Goal: Task Accomplishment & Management: Manage account settings

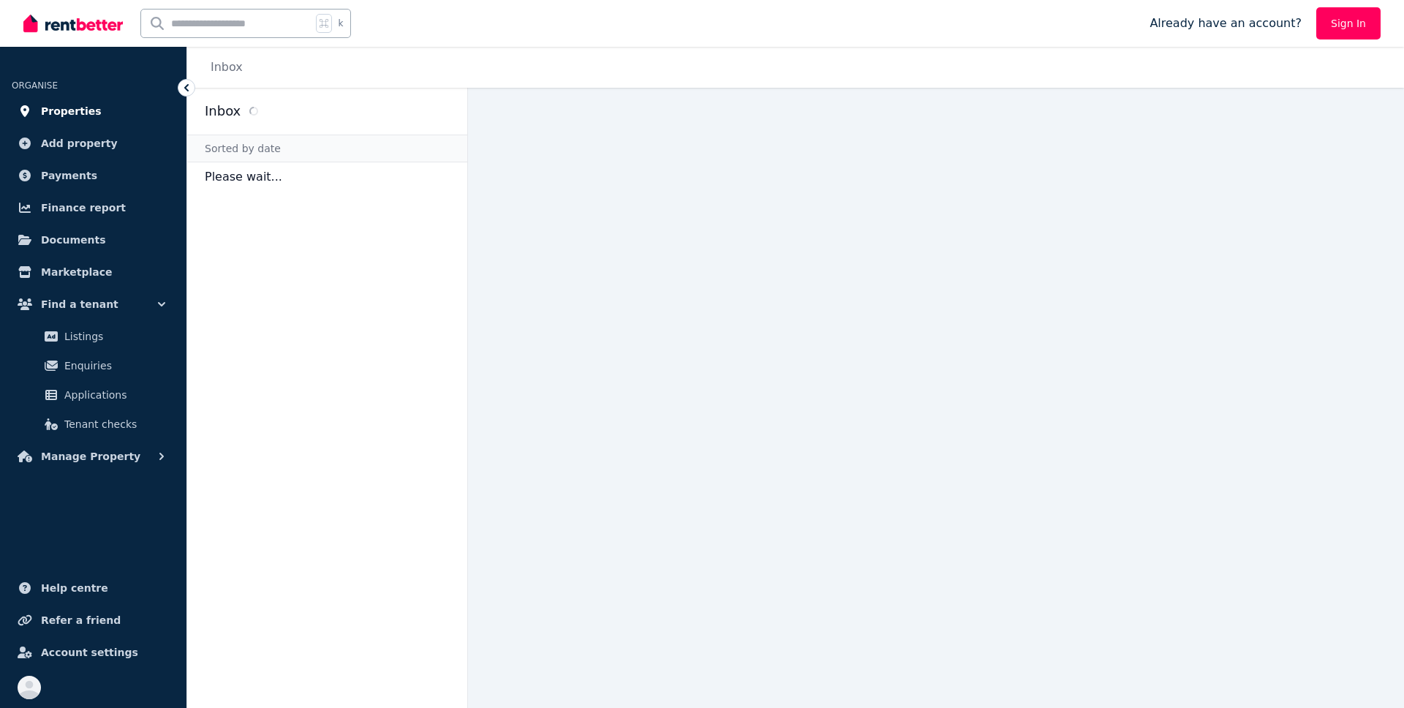
click at [69, 106] on span "Properties" at bounding box center [71, 111] width 61 height 18
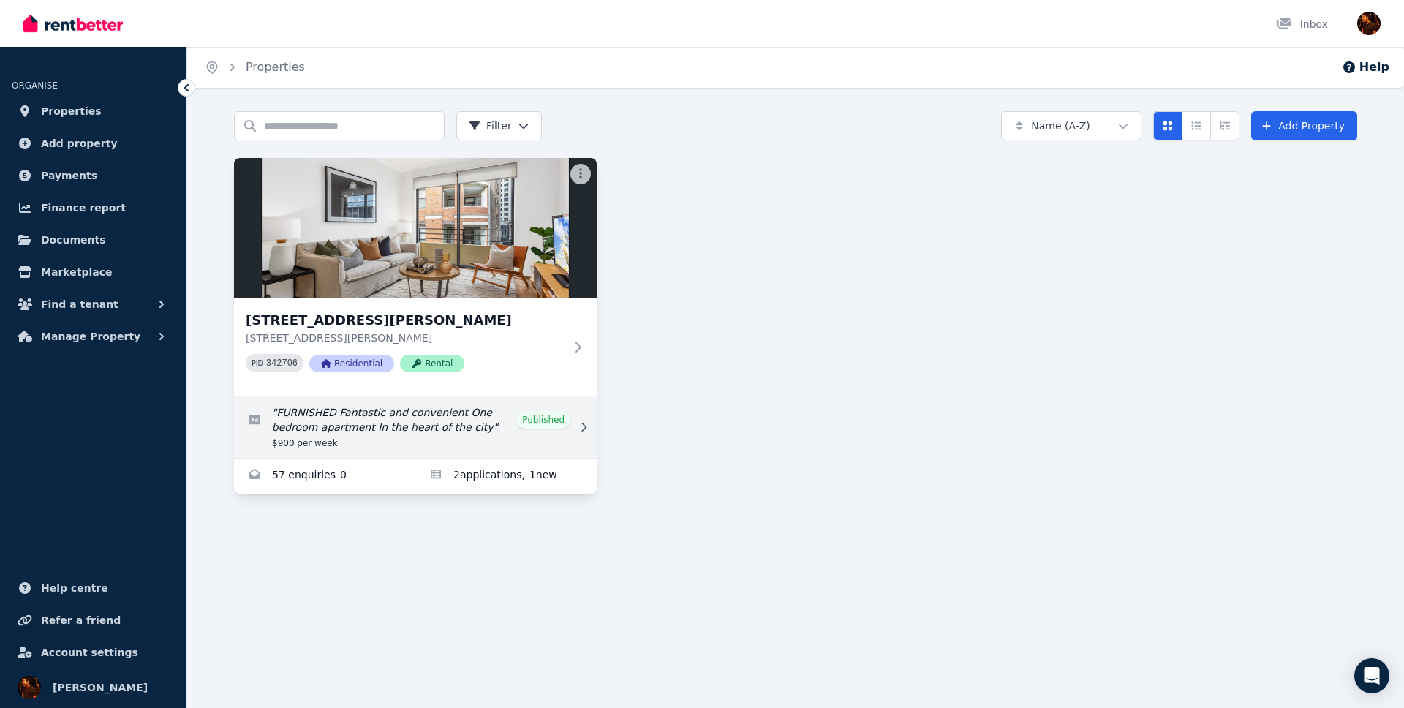
click at [437, 435] on link "Edit listing: FURNISHED Fantastic and convenient One bedroom apartment In the h…" at bounding box center [415, 426] width 363 height 61
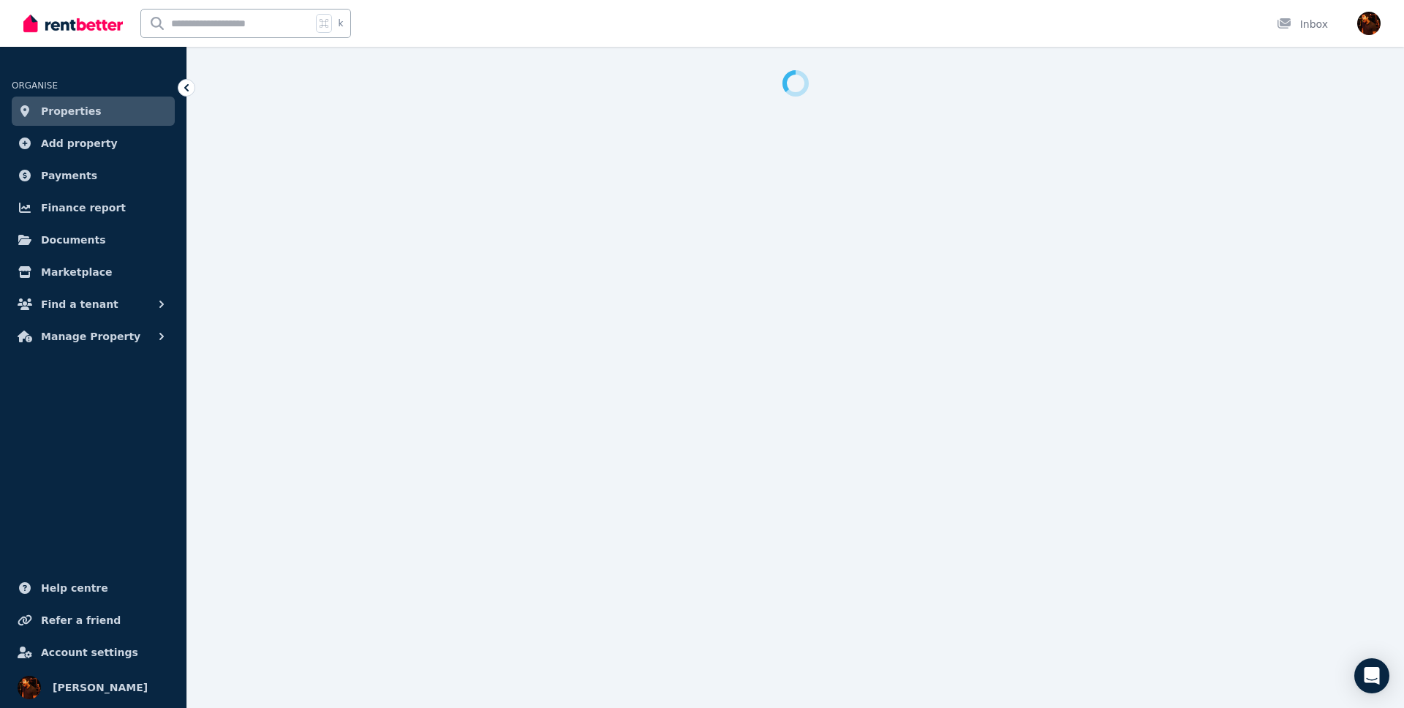
select select "**********"
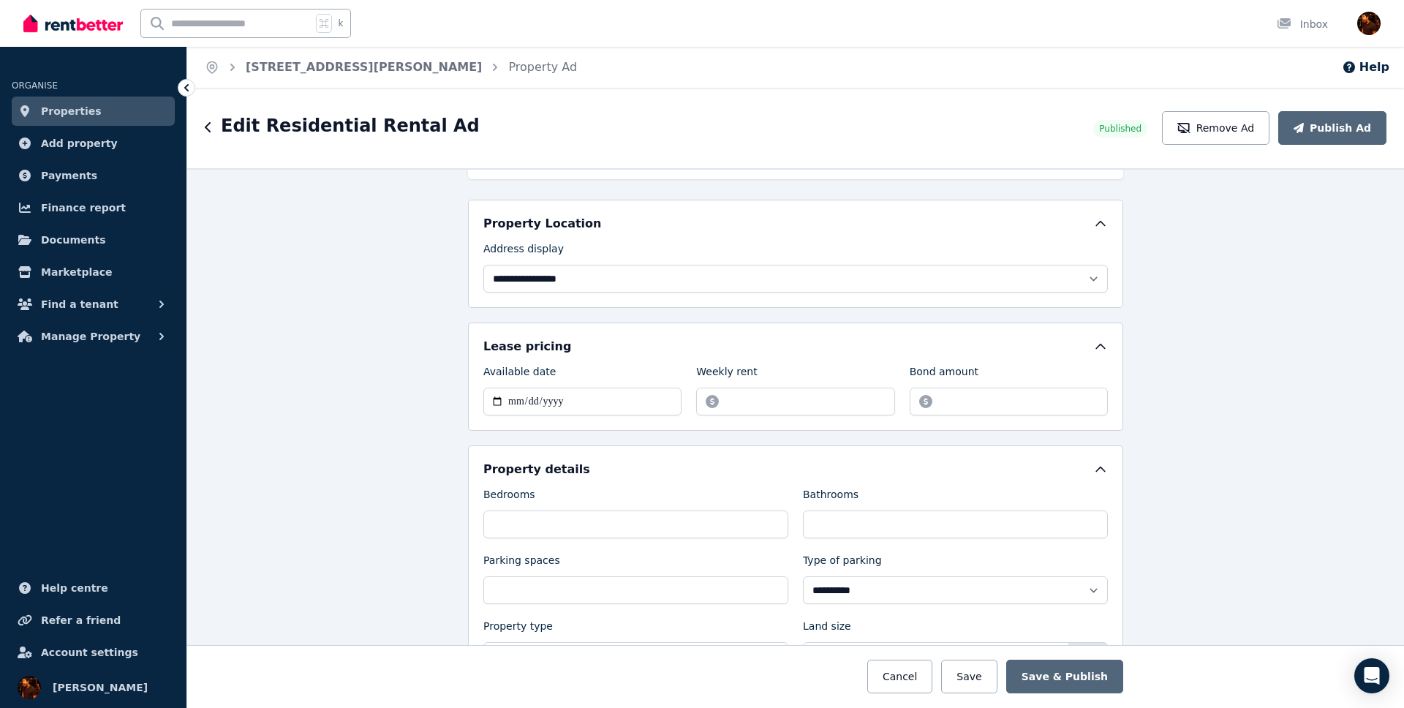
scroll to position [321, 0]
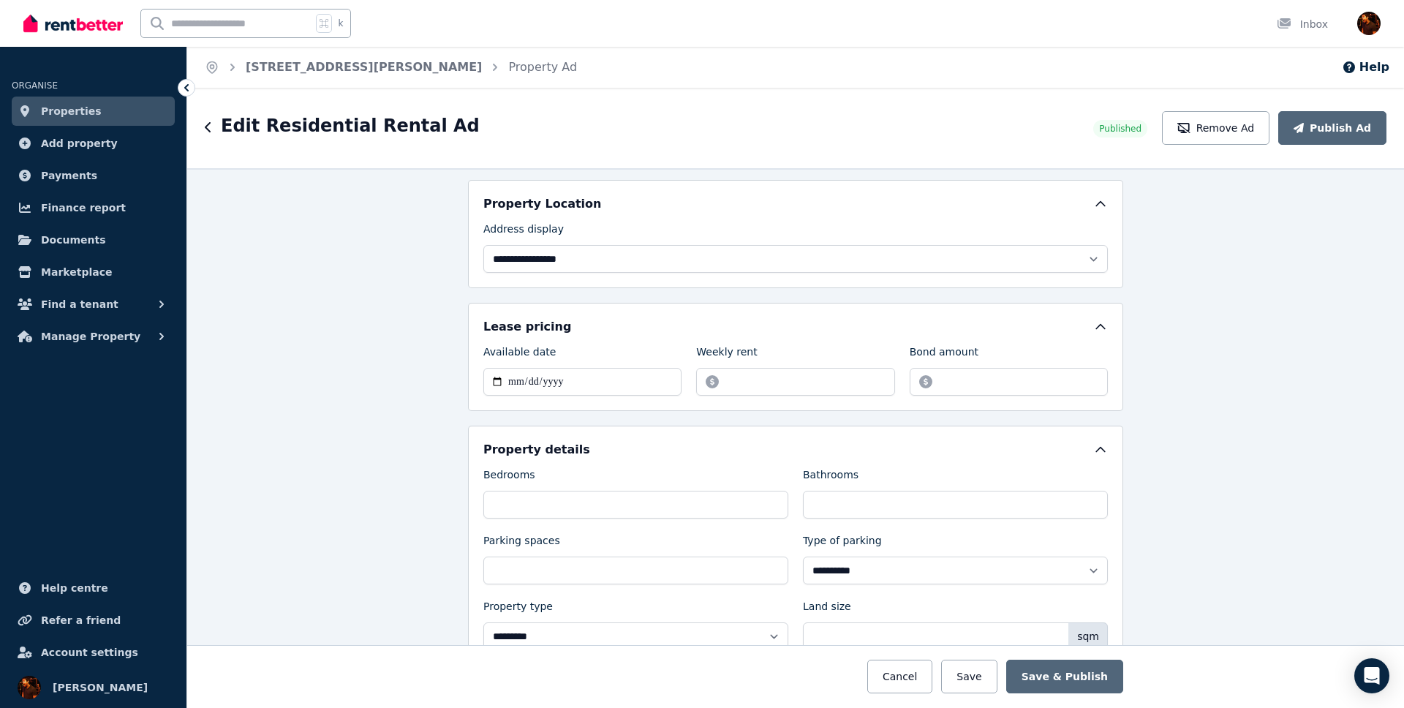
click at [548, 241] on label "Address display" at bounding box center [524, 232] width 80 height 20
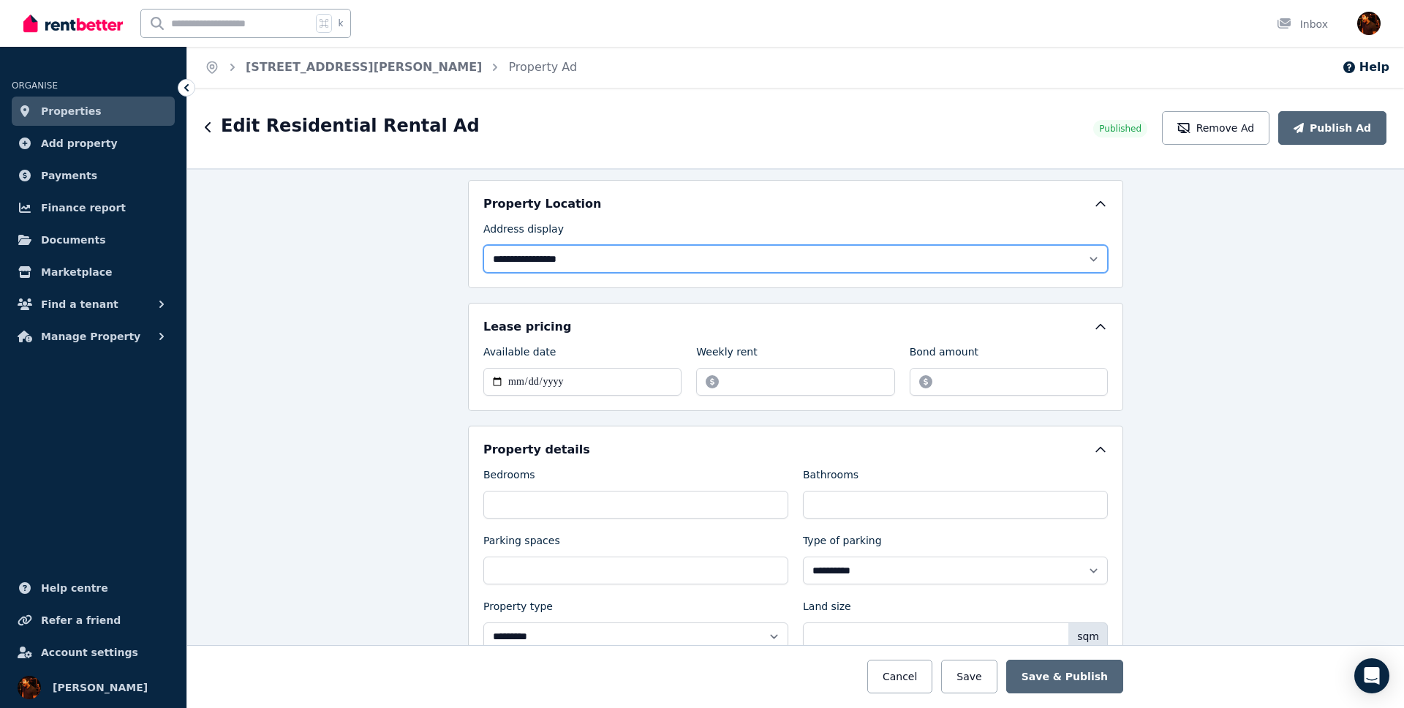
click at [548, 245] on select "**********" at bounding box center [796, 259] width 625 height 28
click at [546, 253] on select "**********" at bounding box center [796, 259] width 625 height 28
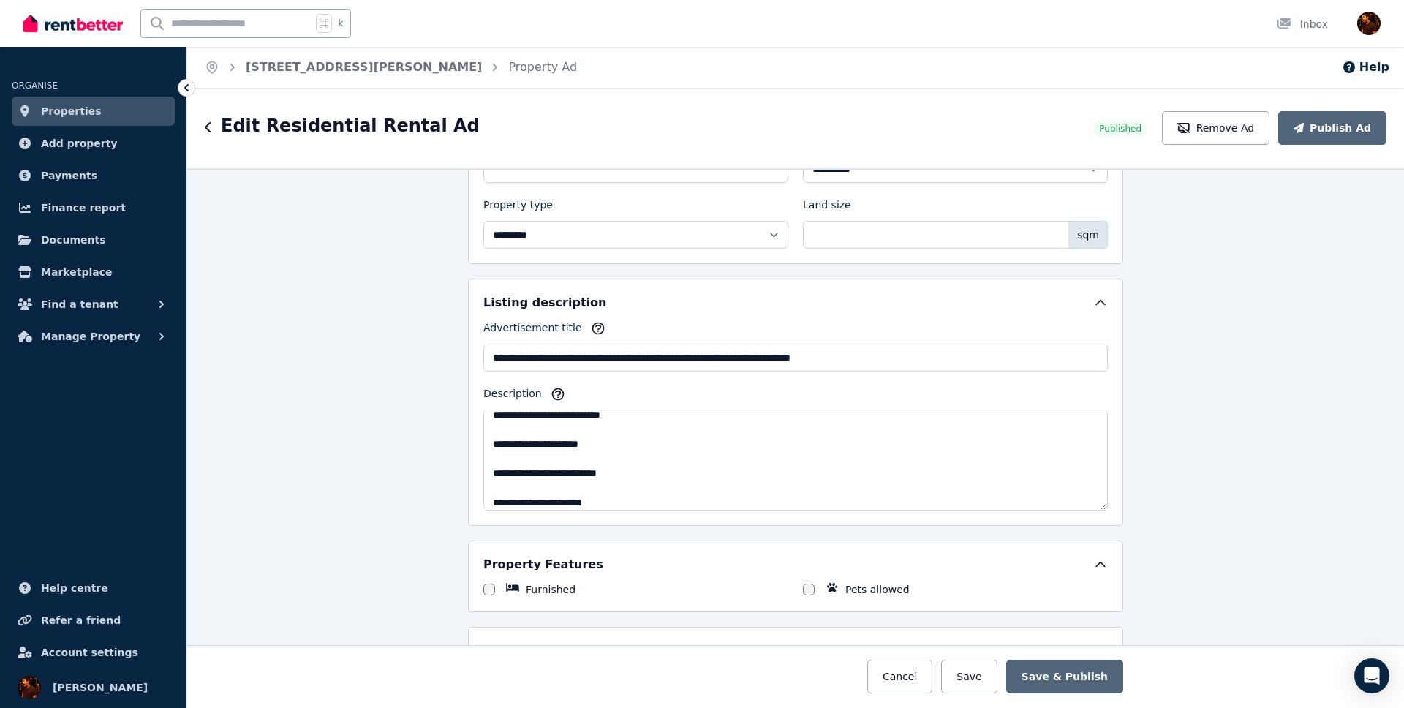
scroll to position [176, 0]
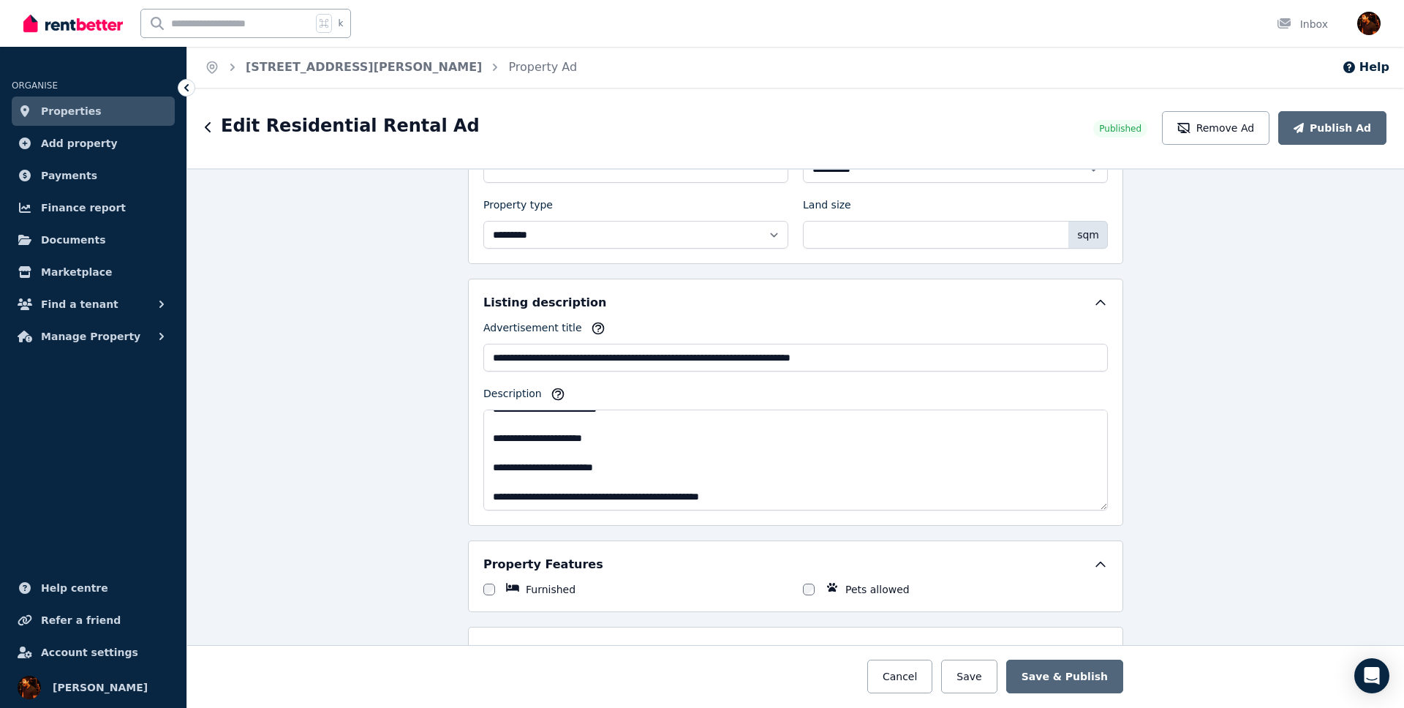
click at [83, 109] on span "Properties" at bounding box center [71, 111] width 61 height 18
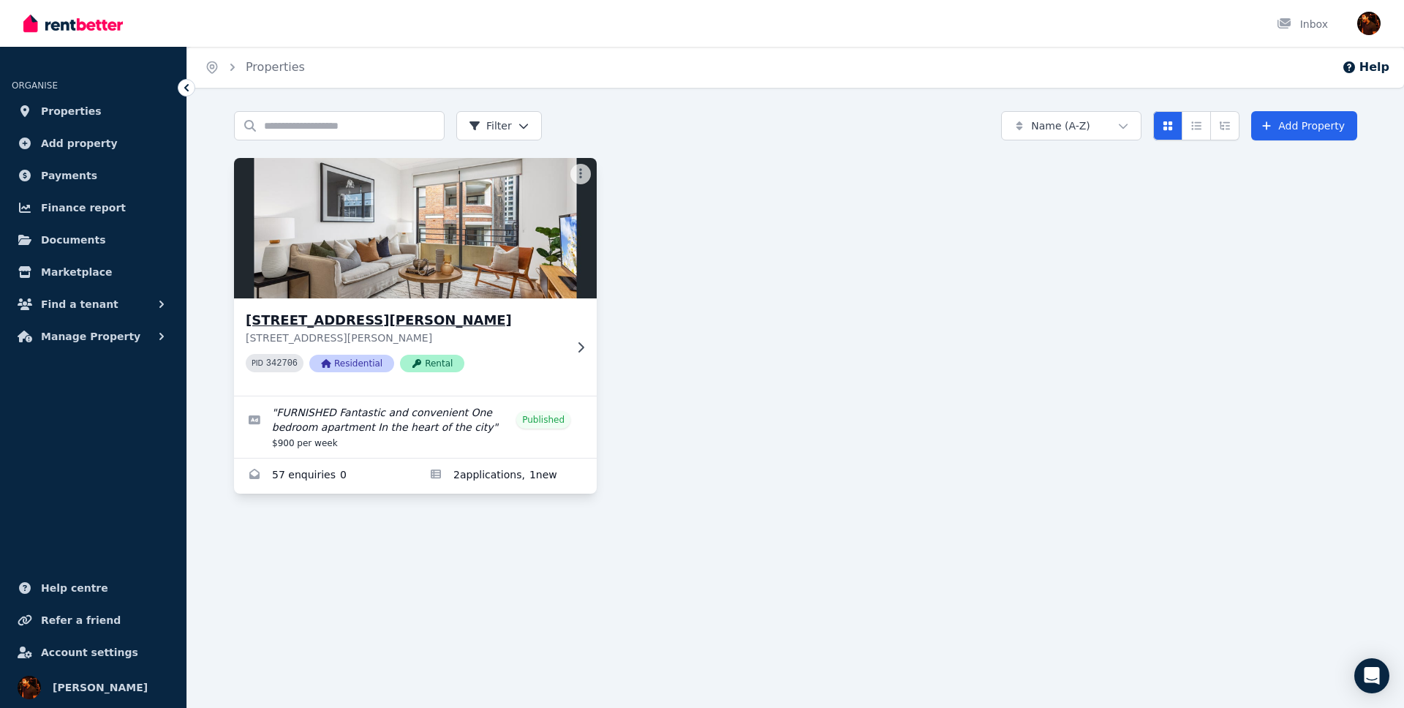
click at [440, 191] on img at bounding box center [415, 228] width 381 height 148
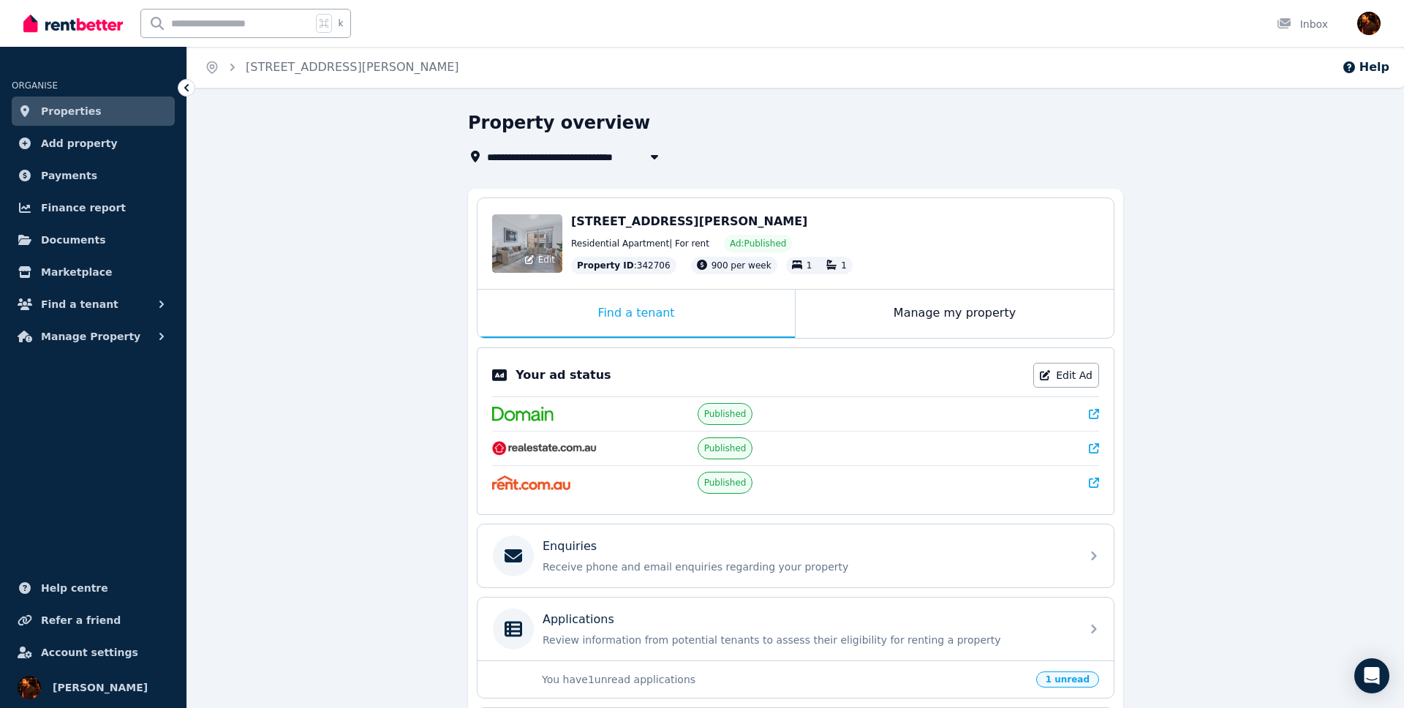
click at [523, 236] on div "Edit" at bounding box center [527, 243] width 70 height 59
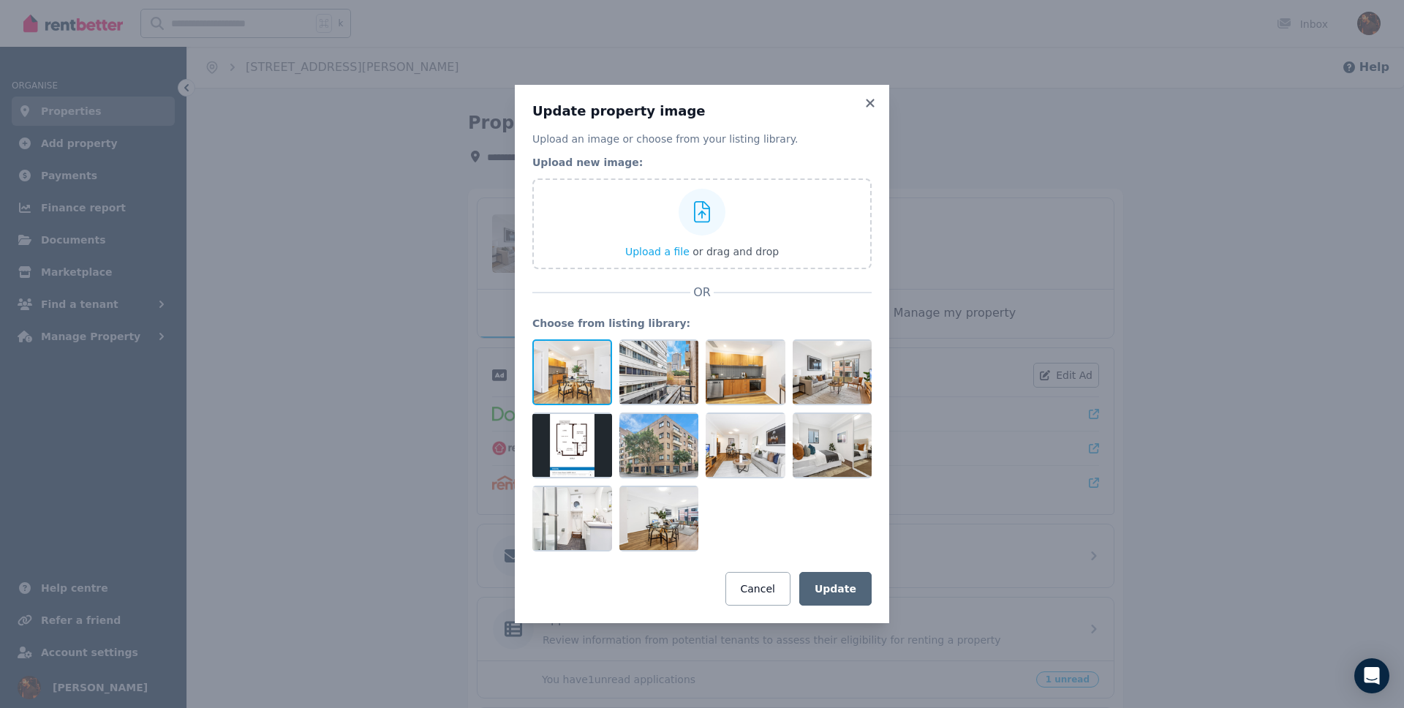
click at [590, 366] on div at bounding box center [573, 372] width 80 height 66
click at [759, 581] on button "Cancel" at bounding box center [758, 589] width 65 height 34
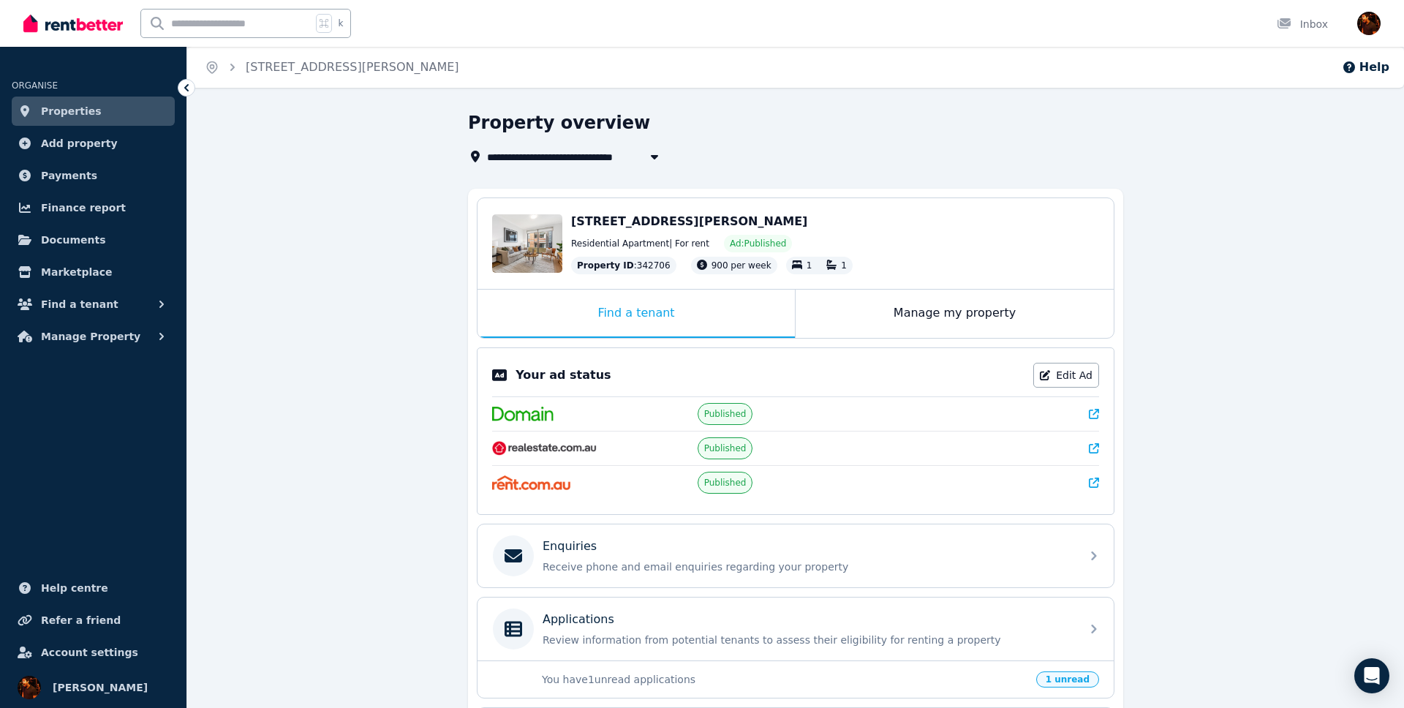
click at [1251, 257] on div "**********" at bounding box center [795, 510] width 1217 height 798
click at [81, 104] on span "Properties" at bounding box center [71, 111] width 61 height 18
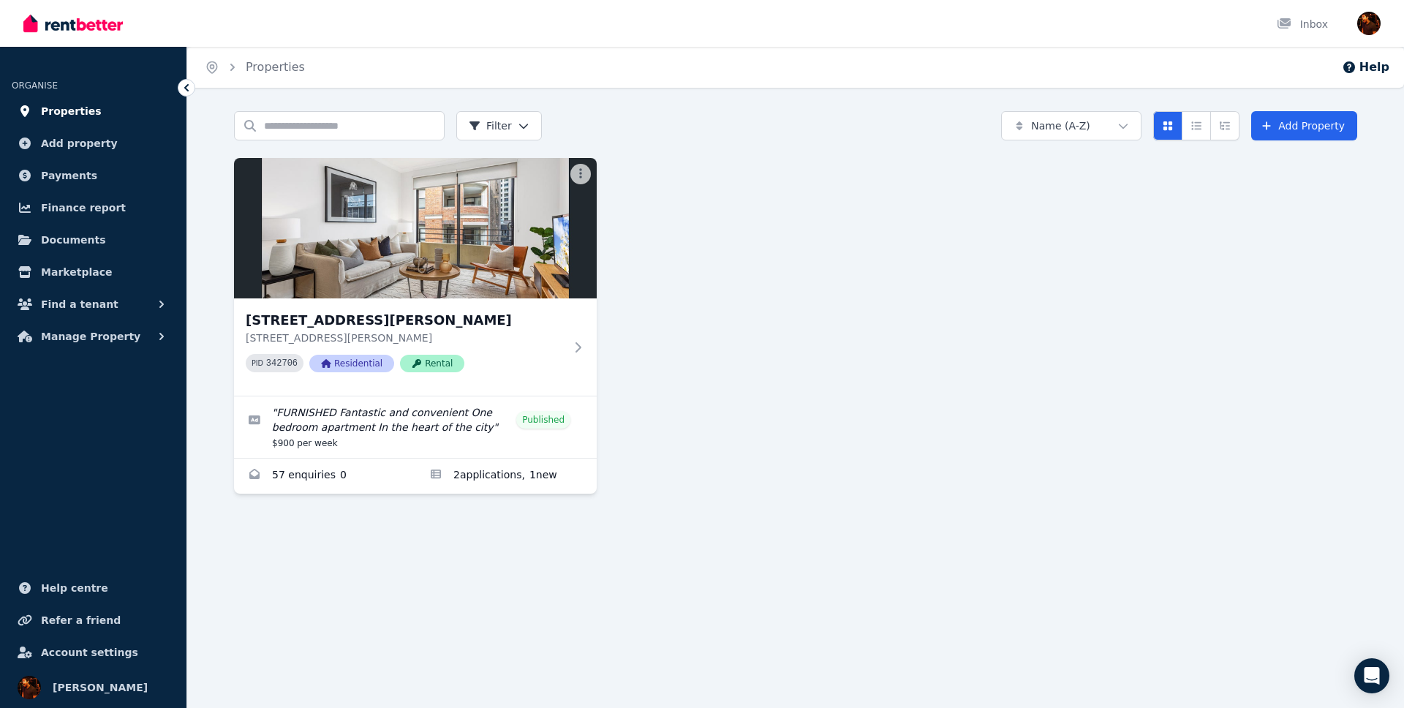
click at [80, 117] on span "Properties" at bounding box center [71, 111] width 61 height 18
click at [77, 118] on span "Properties" at bounding box center [71, 111] width 61 height 18
click at [326, 472] on link "Enquiries for 7/37-51 Foster Street, Surry Hills" at bounding box center [324, 476] width 181 height 35
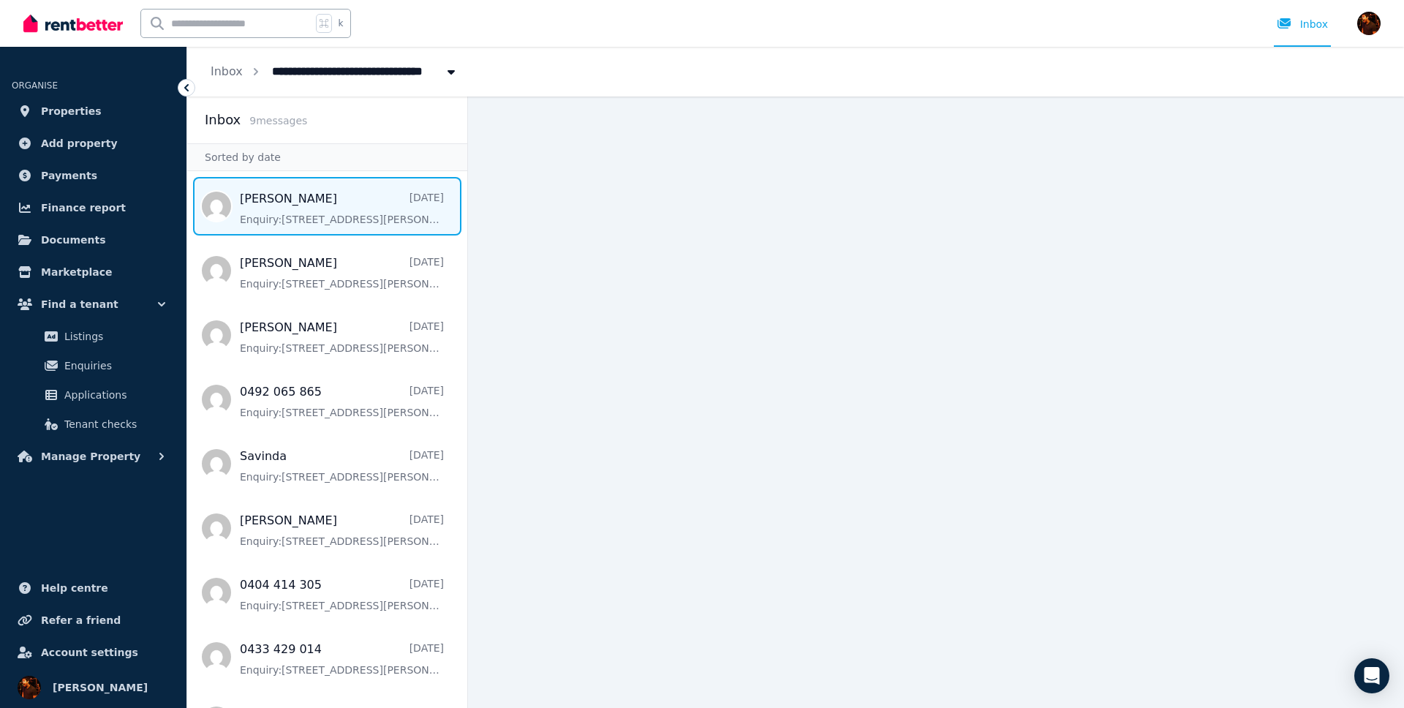
click at [377, 206] on span "Message list" at bounding box center [327, 206] width 280 height 59
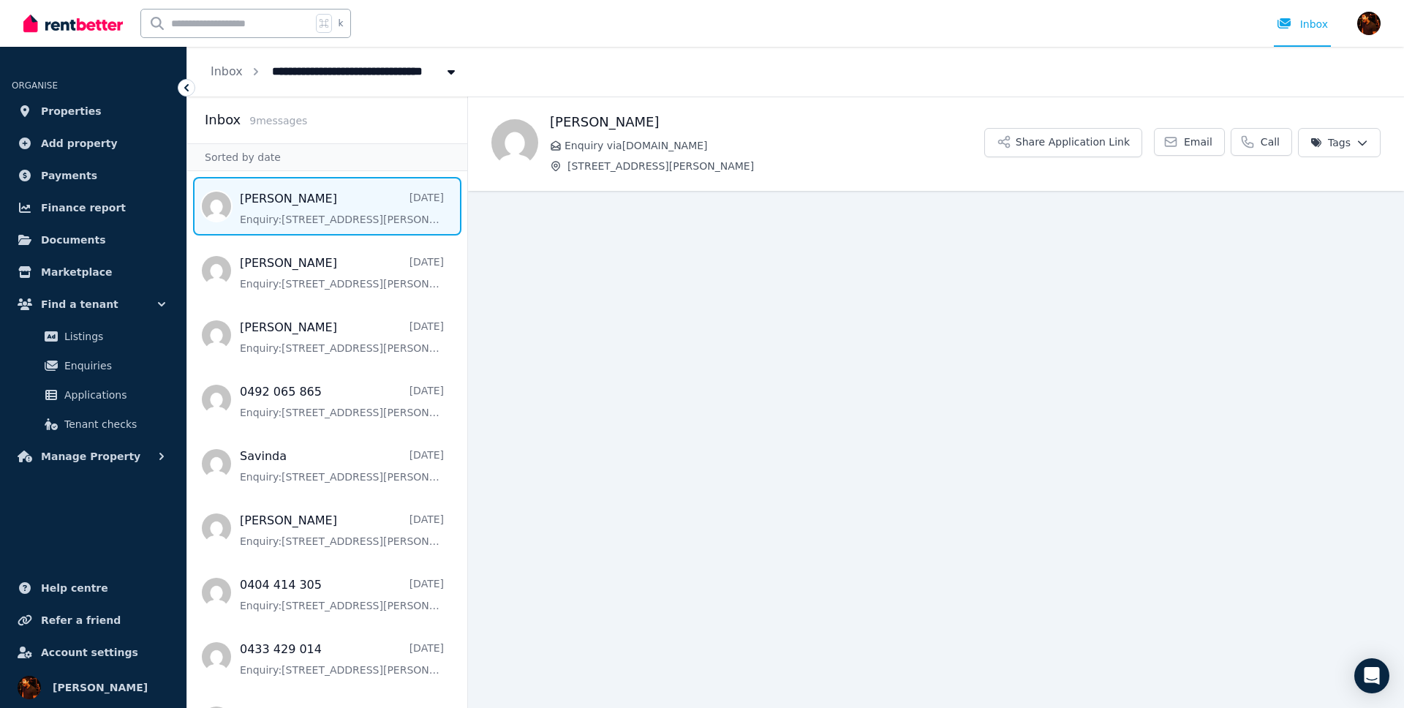
scroll to position [34, 0]
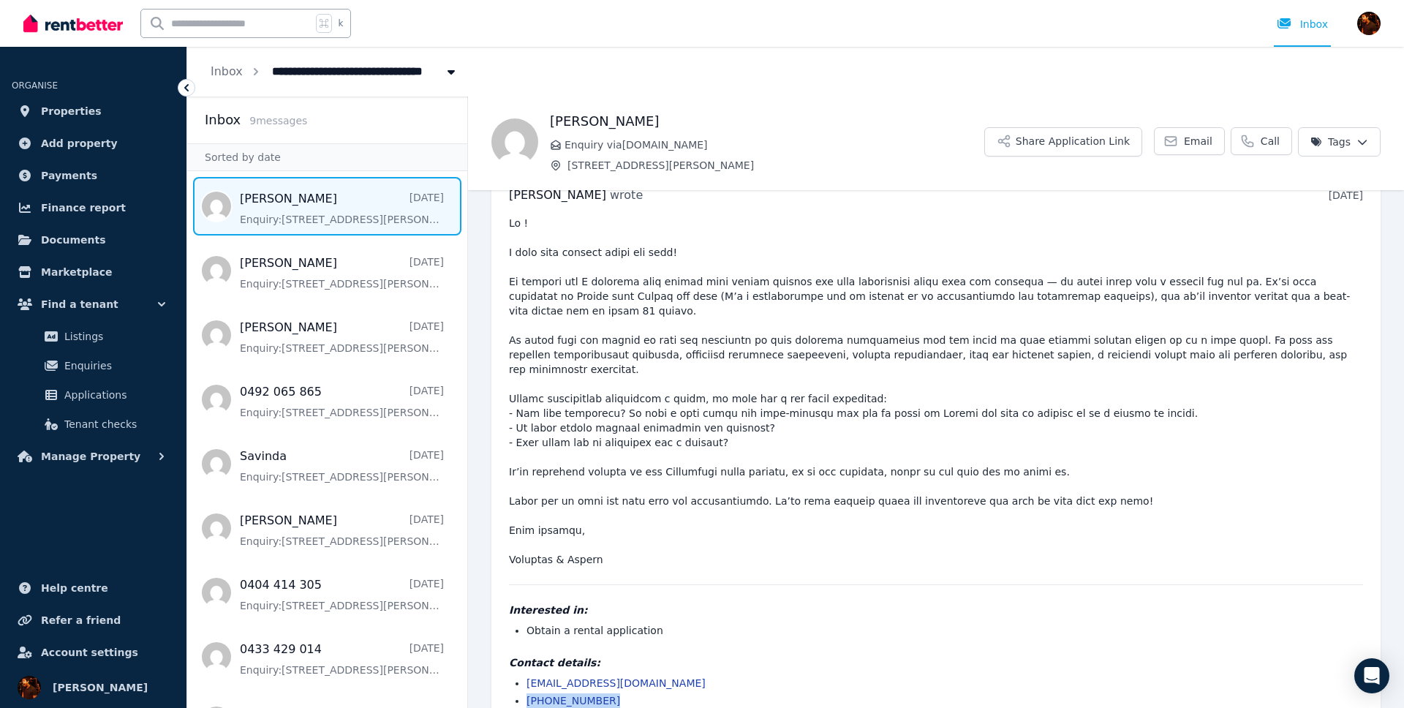
drag, startPoint x: 612, startPoint y: 674, endPoint x: 520, endPoint y: 674, distance: 91.4
click at [520, 676] on ul "marianneb96@outlook.com (514) 268-5344" at bounding box center [936, 692] width 854 height 32
copy link "[PHONE_NUMBER]"
click at [540, 531] on pre at bounding box center [936, 391] width 854 height 351
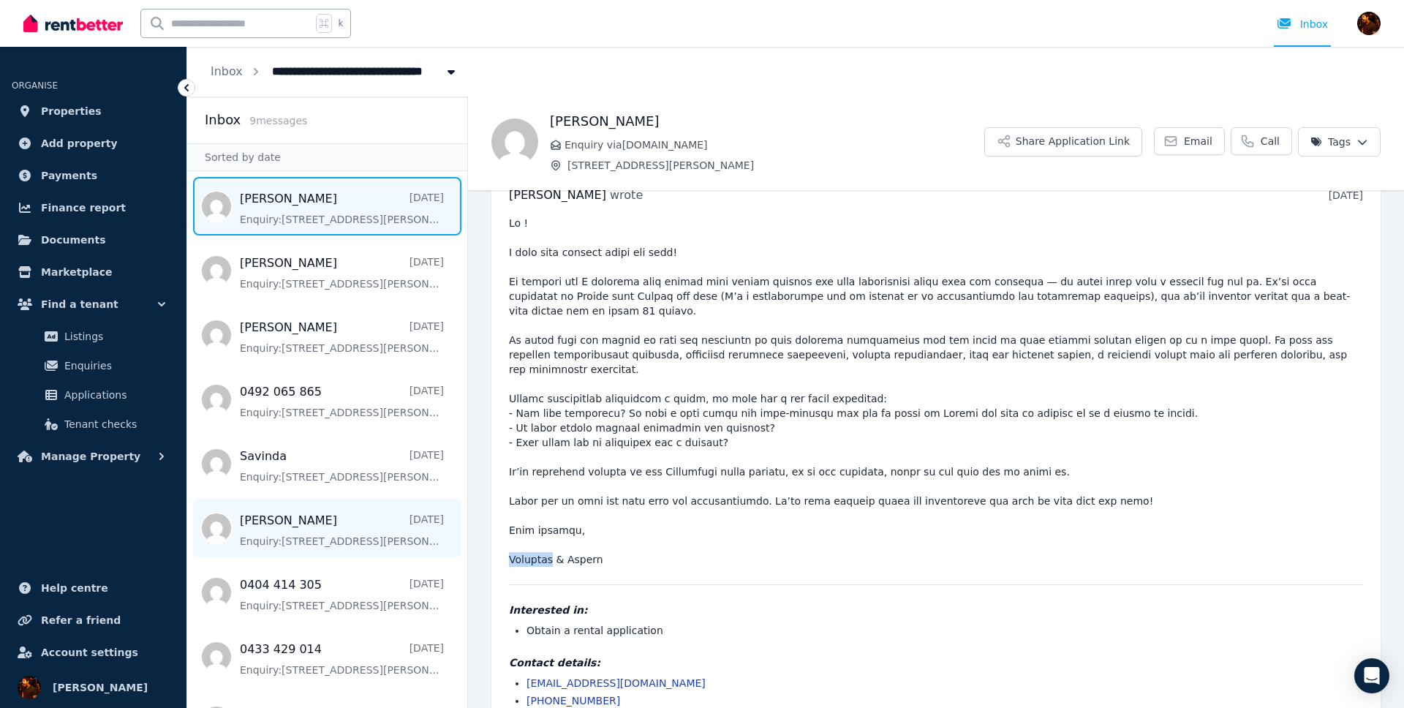
copy pre "Marianne"
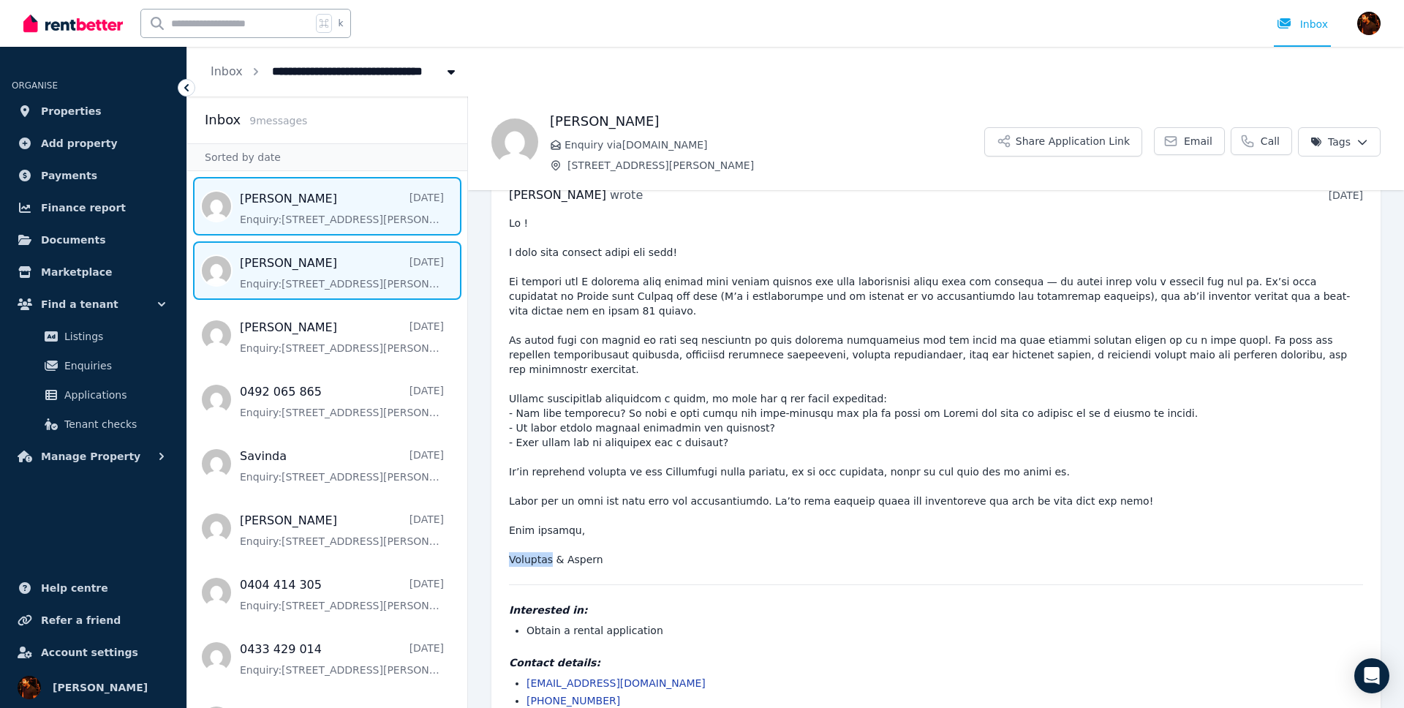
click at [285, 285] on span "Message list" at bounding box center [327, 270] width 280 height 59
